Goal: Obtain resource: Download file/media

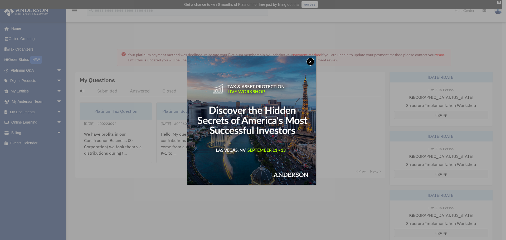
click at [310, 61] on button "x" at bounding box center [311, 62] width 8 height 8
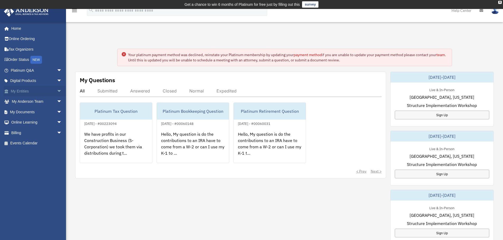
click at [57, 93] on span "arrow_drop_down" at bounding box center [62, 91] width 11 height 11
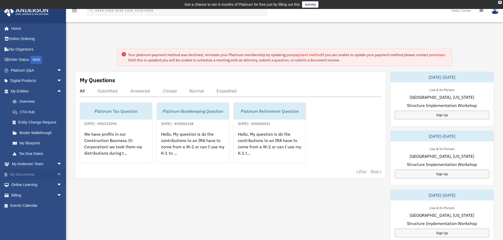
click at [57, 174] on span "arrow_drop_down" at bounding box center [62, 174] width 11 height 11
click at [27, 186] on link "Box" at bounding box center [38, 185] width 63 height 11
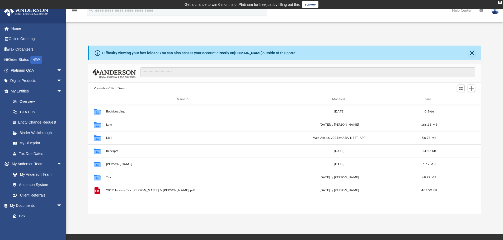
scroll to position [116, 389]
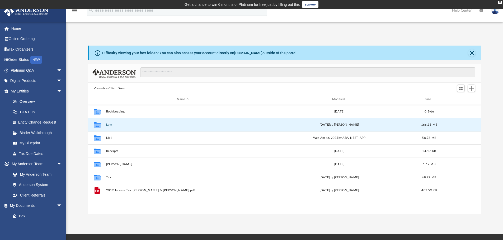
click at [106, 125] on button "Law" at bounding box center [183, 124] width 154 height 3
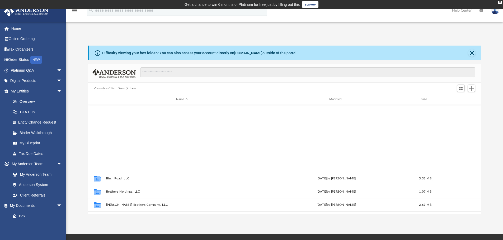
scroll to position [448, 0]
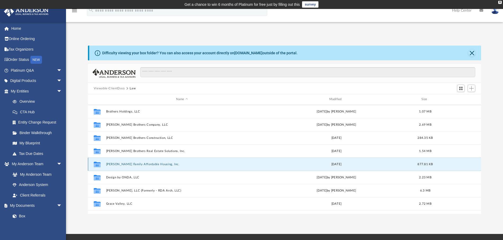
click at [143, 165] on button "[PERSON_NAME] Family Affordable Housing, Inc." at bounding box center [182, 164] width 152 height 3
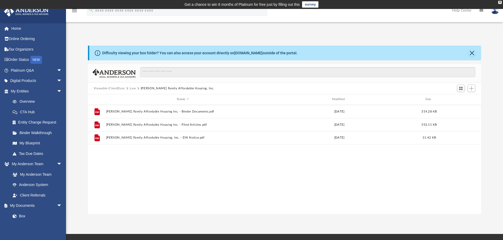
scroll to position [0, 0]
click at [129, 88] on span "Viewable-ClientDocs" at bounding box center [112, 88] width 36 height 5
click at [131, 88] on button "Law" at bounding box center [133, 88] width 6 height 5
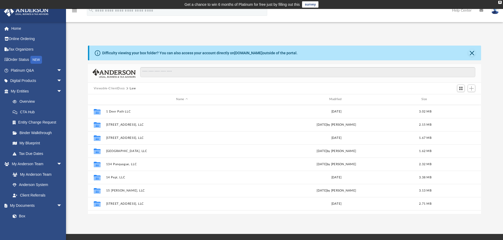
click at [113, 87] on button "Viewable-ClientDocs" at bounding box center [109, 88] width 31 height 5
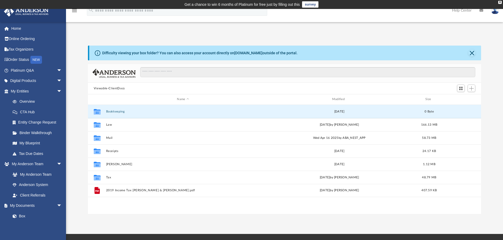
drag, startPoint x: 123, startPoint y: 113, endPoint x: 90, endPoint y: 209, distance: 101.8
click at [90, 209] on div "Collaborated Folder Bookkeeping [DATE] 0 Byte Collaborated Folder Law [DATE] by…" at bounding box center [284, 159] width 393 height 109
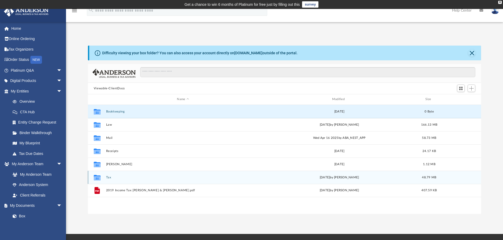
click at [106, 175] on div "Collaborated Folder Tax [DATE] by [PERSON_NAME] 48.79 MB" at bounding box center [284, 177] width 393 height 13
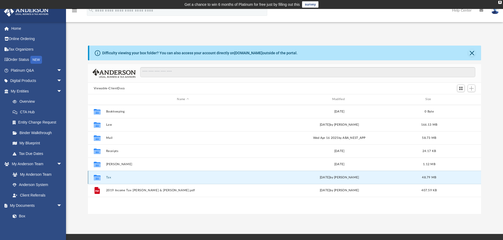
click at [107, 177] on button "Tax" at bounding box center [183, 177] width 154 height 3
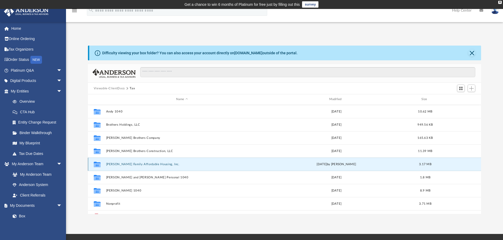
click at [137, 164] on button "[PERSON_NAME] Family Affordable Housing, Inc." at bounding box center [182, 164] width 152 height 3
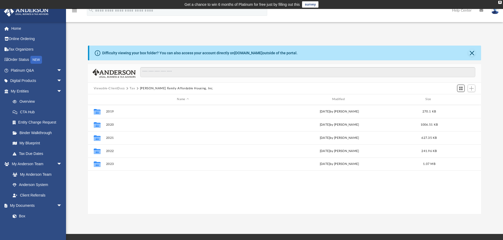
click at [461, 88] on span "Switch to Grid View" at bounding box center [460, 88] width 4 height 4
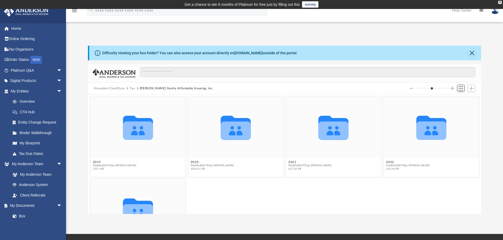
scroll to position [116, 389]
click at [461, 88] on span "Switch to List View" at bounding box center [460, 88] width 4 height 4
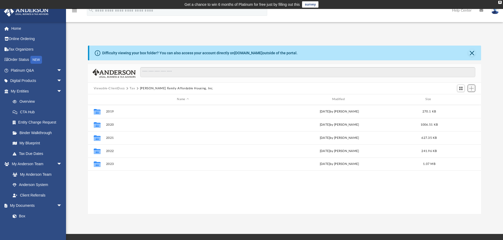
click at [470, 89] on span "Add" at bounding box center [471, 88] width 4 height 4
drag, startPoint x: 386, startPoint y: 90, endPoint x: 307, endPoint y: 97, distance: 79.4
click at [386, 90] on div "Viewable-ClientDocs Tax [PERSON_NAME] Family Affordable Housing, Inc." at bounding box center [284, 89] width 393 height 12
click at [176, 88] on button "[PERSON_NAME] Family Affordable Housing, Inc." at bounding box center [176, 88] width 73 height 5
click at [131, 88] on button "Tax" at bounding box center [132, 88] width 5 height 5
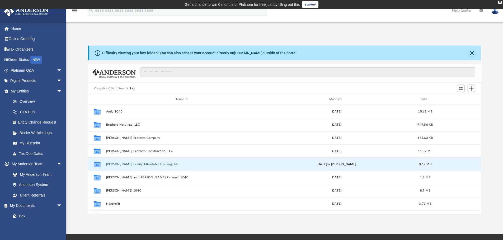
drag, startPoint x: 139, startPoint y: 166, endPoint x: 704, endPoint y: 87, distance: 570.6
click at [503, 87] on html "X Get a chance to win 6 months of Platinum for free just by filling out this su…" at bounding box center [251, 164] width 503 height 329
click at [151, 165] on button "[PERSON_NAME] Family Affordable Housing, Inc." at bounding box center [182, 164] width 152 height 3
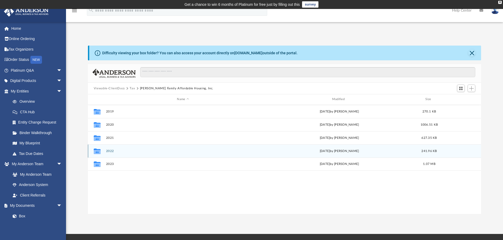
click at [109, 153] on button "2022" at bounding box center [183, 151] width 154 height 3
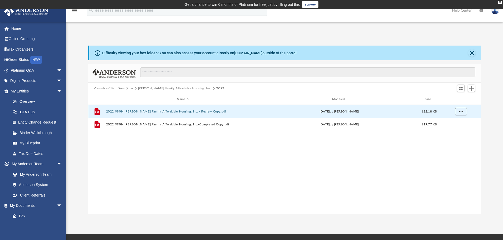
click at [463, 112] on button "More options" at bounding box center [460, 112] width 12 height 8
click at [457, 132] on li "Download" at bounding box center [455, 131] width 15 height 6
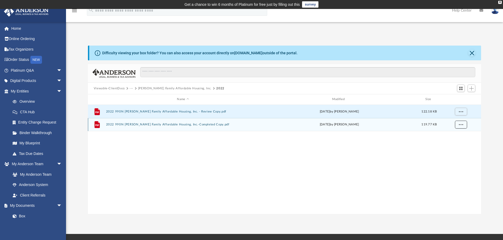
click at [461, 126] on span "More options" at bounding box center [460, 124] width 4 height 3
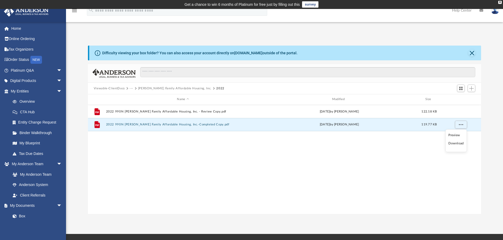
click at [460, 144] on li "Download" at bounding box center [455, 144] width 15 height 6
click at [175, 30] on div "App [PERSON_NAME][EMAIL_ADDRESS][DOMAIN_NAME] Sign Out [PERSON_NAME][EMAIL_ADDR…" at bounding box center [251, 121] width 503 height 185
click at [182, 90] on button "[PERSON_NAME] Family Affordable Housing, Inc." at bounding box center [174, 88] width 73 height 5
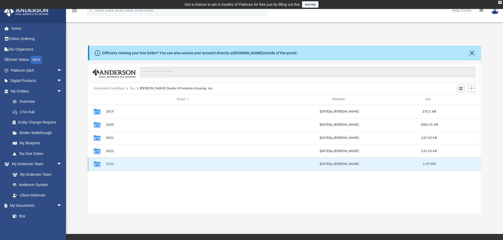
click at [111, 165] on button "2023" at bounding box center [183, 164] width 154 height 3
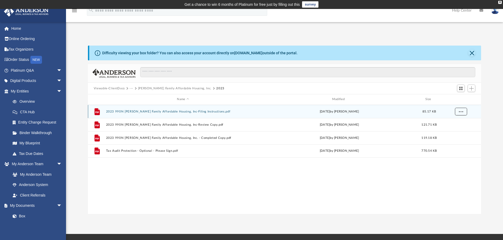
click at [463, 114] on button "More options" at bounding box center [460, 112] width 12 height 8
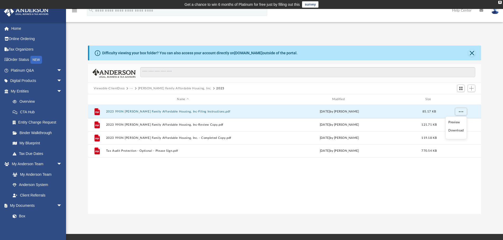
click at [455, 131] on li "Download" at bounding box center [455, 131] width 15 height 6
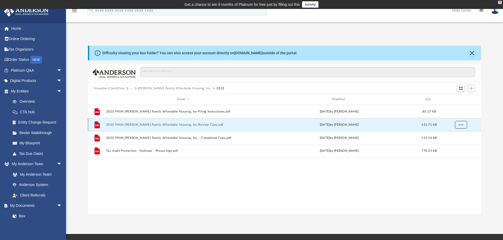
click at [463, 126] on button "More options" at bounding box center [460, 125] width 12 height 8
click at [458, 144] on li "Download" at bounding box center [455, 144] width 15 height 6
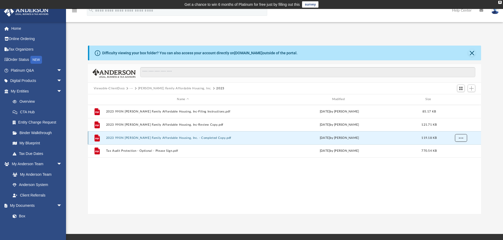
drag, startPoint x: 461, startPoint y: 140, endPoint x: 460, endPoint y: 142, distance: 2.7
click at [461, 140] on button "More options" at bounding box center [460, 138] width 12 height 8
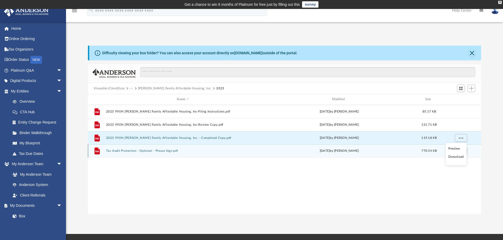
click at [458, 157] on li "Download" at bounding box center [455, 157] width 15 height 6
click at [461, 151] on span "More options" at bounding box center [460, 151] width 4 height 3
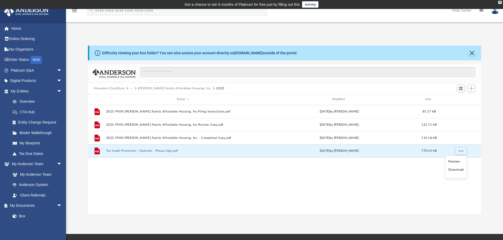
click at [455, 173] on li "Download" at bounding box center [455, 170] width 15 height 6
click at [150, 89] on button "[PERSON_NAME] Family Affordable Housing, Inc." at bounding box center [174, 88] width 73 height 5
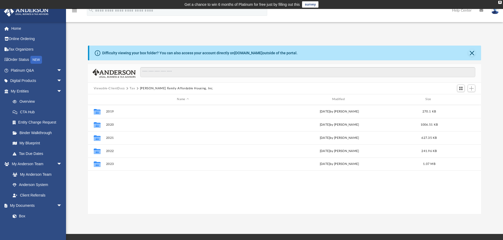
click at [131, 88] on button "Tax" at bounding box center [132, 88] width 5 height 5
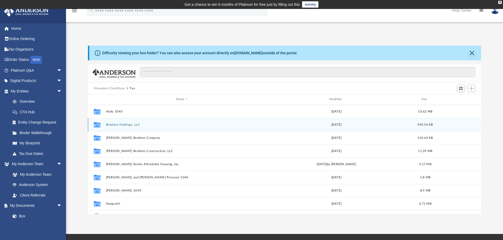
click at [119, 125] on button "Brothers Holdings, LLC" at bounding box center [182, 124] width 152 height 3
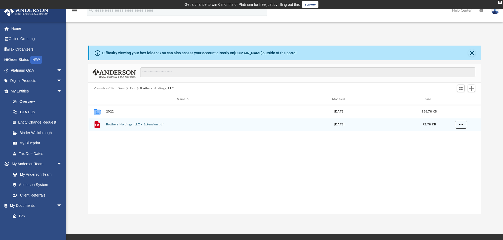
click at [465, 124] on button "More options" at bounding box center [460, 125] width 12 height 8
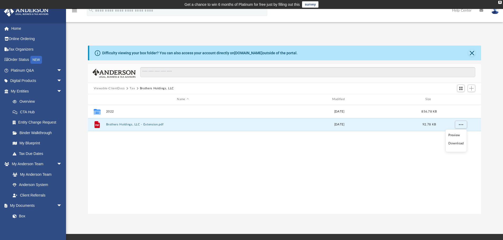
click at [456, 145] on li "Download" at bounding box center [455, 144] width 15 height 6
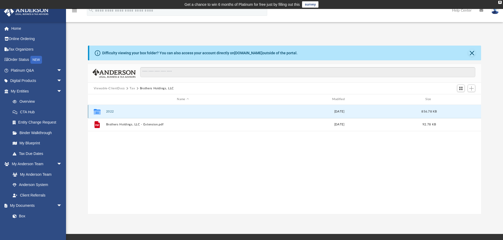
click at [113, 113] on button "2022" at bounding box center [183, 111] width 154 height 3
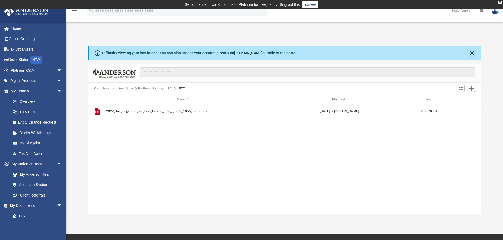
click at [150, 90] on button "Brothers Holdings, LLC" at bounding box center [155, 88] width 34 height 5
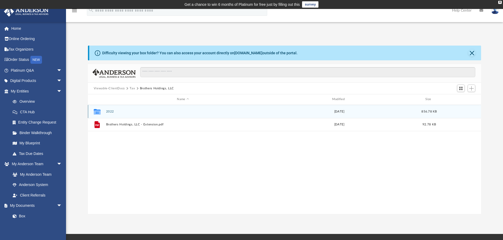
click at [109, 112] on button "2022" at bounding box center [183, 111] width 154 height 3
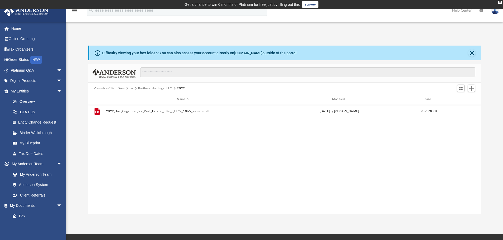
click at [214, 143] on div "File 2022_Tax_Organizer_for_Real_Estate__LPs___LLCs_1065_Returns.pdf [DATE] by …" at bounding box center [284, 159] width 393 height 109
click at [143, 88] on button "Brothers Holdings, LLC" at bounding box center [155, 88] width 34 height 5
click at [134, 89] on button "Tax" at bounding box center [132, 88] width 5 height 5
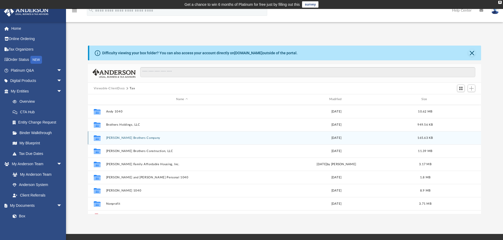
click at [124, 137] on button "[PERSON_NAME] Brothers Company" at bounding box center [182, 137] width 152 height 3
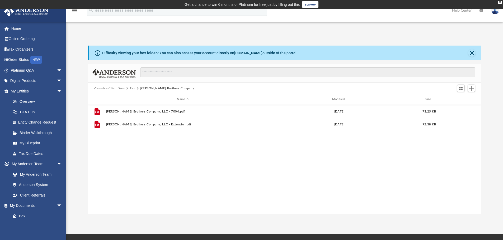
click at [130, 90] on button "Tax" at bounding box center [132, 88] width 5 height 5
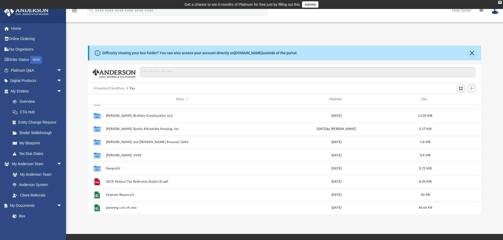
scroll to position [36, 0]
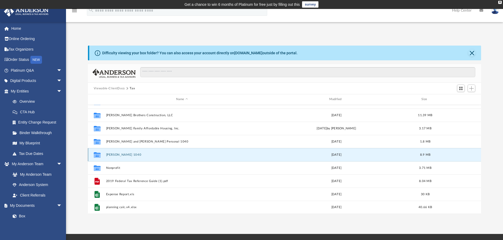
click at [115, 156] on button "[PERSON_NAME] 1040" at bounding box center [182, 154] width 152 height 3
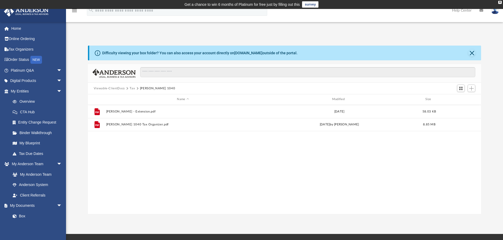
click at [133, 90] on button "Tax" at bounding box center [132, 88] width 5 height 5
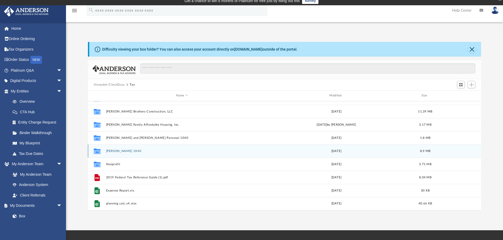
scroll to position [26, 0]
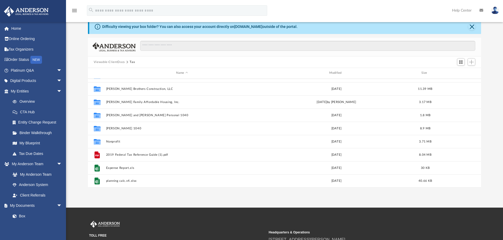
click at [114, 62] on button "Viewable-ClientDocs" at bounding box center [109, 62] width 31 height 5
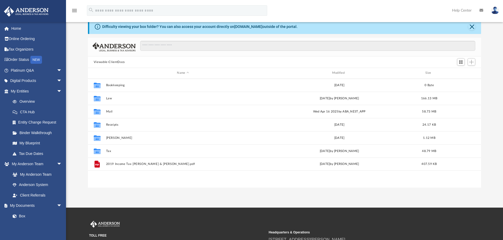
scroll to position [0, 0]
click at [116, 62] on button "Viewable-ClientDocs" at bounding box center [109, 62] width 31 height 5
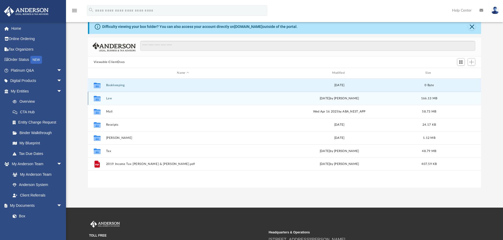
drag, startPoint x: 115, startPoint y: 85, endPoint x: 112, endPoint y: 84, distance: 4.1
click at [140, 94] on div "Collaborated Folder Bookkeeping [DATE] 0 Byte Collaborated Folder Law [DATE] by…" at bounding box center [284, 125] width 393 height 92
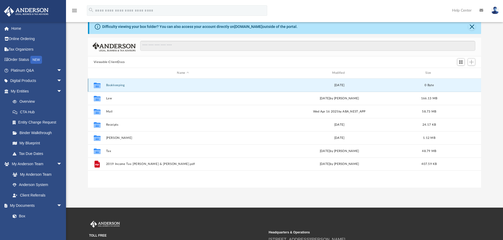
click at [101, 83] on div "Collaborated Folder" at bounding box center [96, 85] width 13 height 8
click at [121, 87] on button "Bookkeeping" at bounding box center [183, 85] width 154 height 3
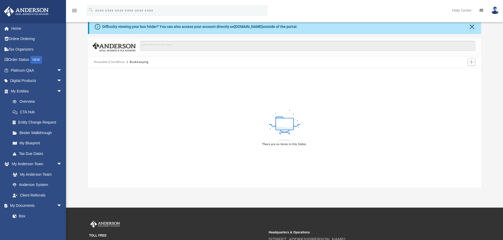
click at [111, 61] on button "Viewable-ClientDocs" at bounding box center [109, 62] width 31 height 5
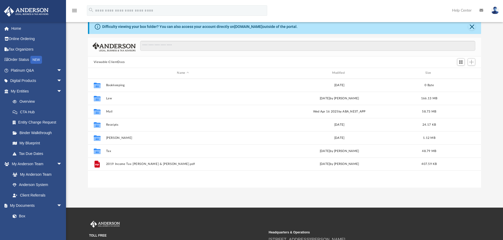
scroll to position [116, 389]
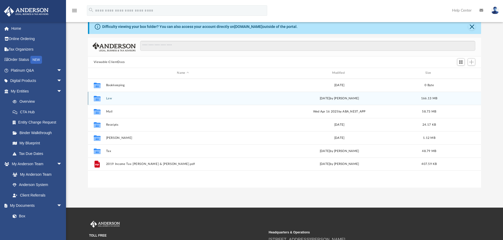
click at [109, 100] on button "Law" at bounding box center [183, 98] width 154 height 3
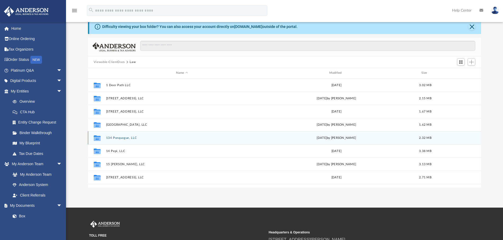
drag, startPoint x: 101, startPoint y: 78, endPoint x: 399, endPoint y: 142, distance: 304.6
click at [88, 142] on div "Name Modified Size Collaborated Folder 1 Deer Path LLC [DATE] 3.02 MB Collabora…" at bounding box center [88, 128] width 0 height 120
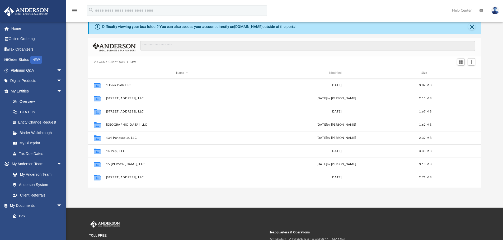
click at [490, 109] on div "Difficulty viewing your box folder? You can also access your account directly o…" at bounding box center [284, 103] width 437 height 169
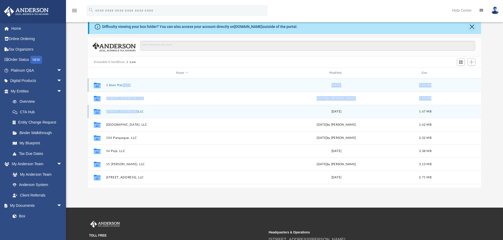
drag, startPoint x: 121, startPoint y: 90, endPoint x: 218, endPoint y: 107, distance: 98.4
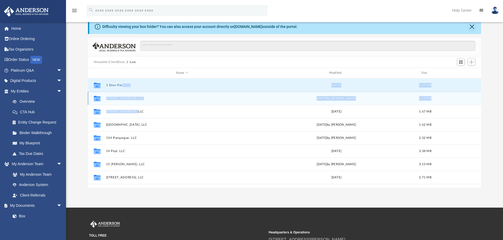
drag, startPoint x: 117, startPoint y: 86, endPoint x: 217, endPoint y: 101, distance: 100.8
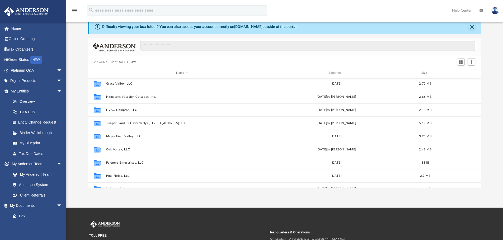
scroll to position [550, 0]
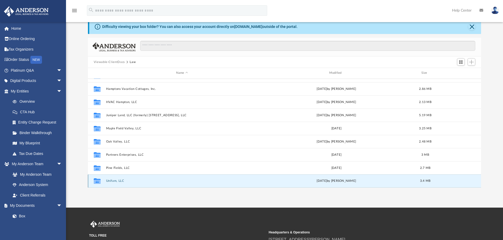
click at [117, 181] on button "Unifam, LLC" at bounding box center [182, 180] width 152 height 3
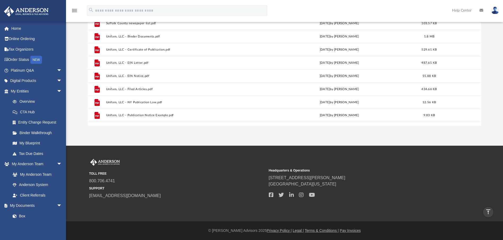
scroll to position [0, 0]
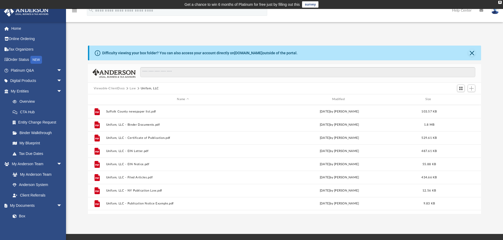
click at [111, 88] on button "Viewable-ClientDocs" at bounding box center [109, 88] width 31 height 5
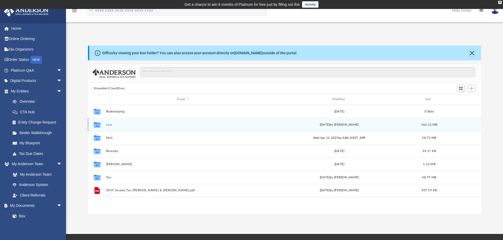
click at [104, 125] on div "Collaborated Folder Law [DATE] by [PERSON_NAME] 166.13 MB" at bounding box center [284, 124] width 393 height 13
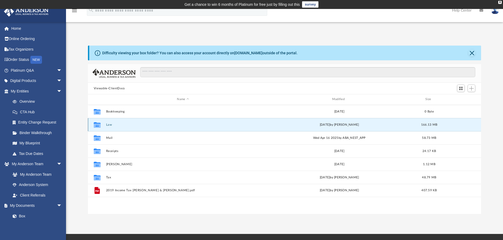
click at [106, 125] on button "Law" at bounding box center [183, 124] width 154 height 3
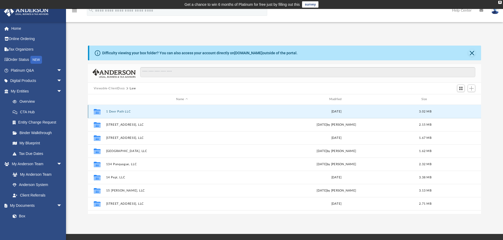
click at [119, 111] on button "1 Deer Path LLC" at bounding box center [182, 111] width 152 height 3
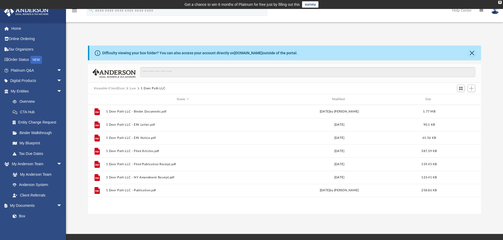
click at [131, 87] on button "Law" at bounding box center [133, 88] width 6 height 5
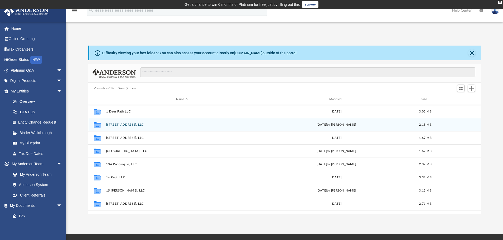
click at [127, 124] on button "[STREET_ADDRESS], LLC" at bounding box center [182, 124] width 152 height 3
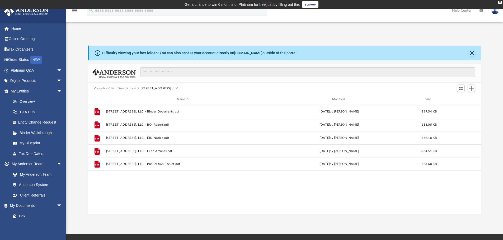
click at [134, 90] on button "Law" at bounding box center [133, 88] width 6 height 5
